Goal: Task Accomplishment & Management: Complete application form

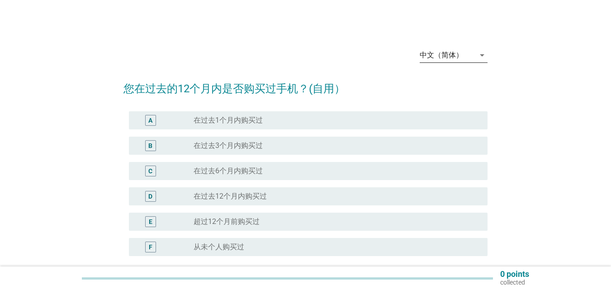
click at [471, 57] on div "中文（简体）" at bounding box center [447, 55] width 55 height 14
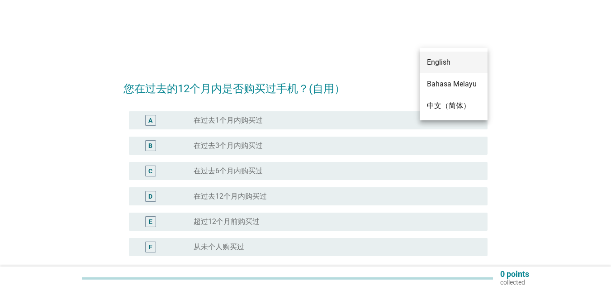
drag, startPoint x: 450, startPoint y: 84, endPoint x: 449, endPoint y: 52, distance: 31.7
click at [449, 52] on div "English Bahasa Melayu 中文（简体）" at bounding box center [454, 84] width 68 height 72
click at [447, 56] on div "English" at bounding box center [453, 63] width 53 height 22
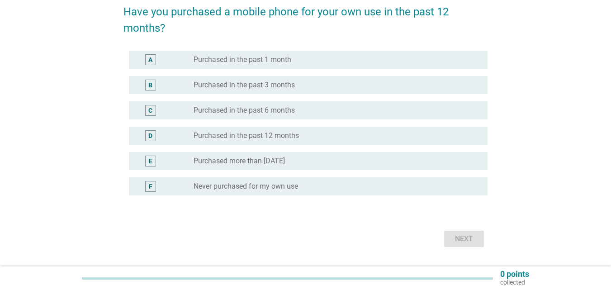
scroll to position [101, 0]
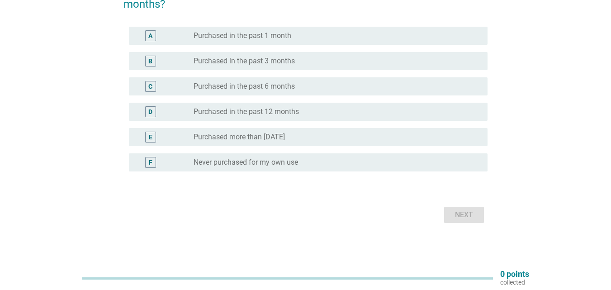
click at [268, 138] on label "Purchased more than [DATE]" at bounding box center [239, 137] width 91 height 9
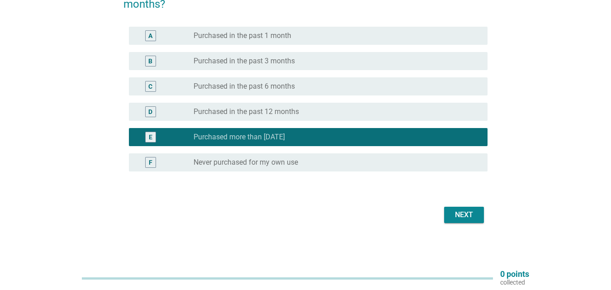
click at [462, 212] on div "Next" at bounding box center [463, 214] width 25 height 11
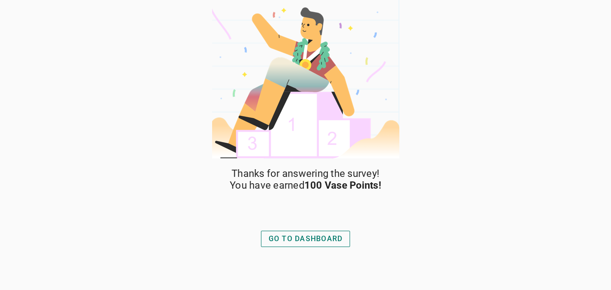
click at [308, 237] on div "GO TO DASHBOARD" at bounding box center [306, 238] width 74 height 11
